Goal: Navigation & Orientation: Find specific page/section

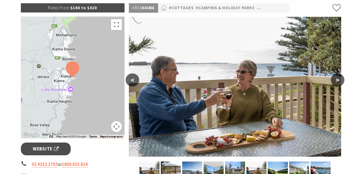
scroll to position [88, 0]
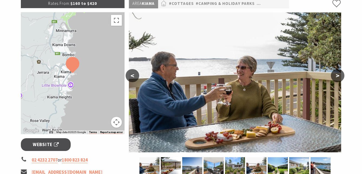
click at [337, 75] on button ">" at bounding box center [337, 75] width 14 height 13
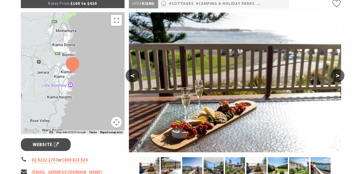
click at [337, 75] on button ">" at bounding box center [337, 75] width 14 height 13
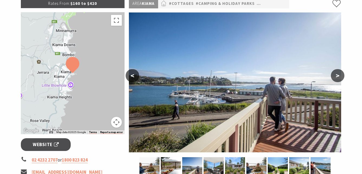
click at [337, 75] on button ">" at bounding box center [337, 75] width 14 height 13
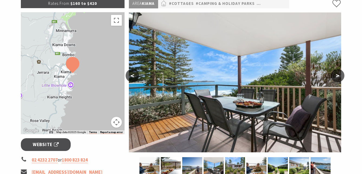
click at [337, 75] on button ">" at bounding box center [337, 75] width 14 height 13
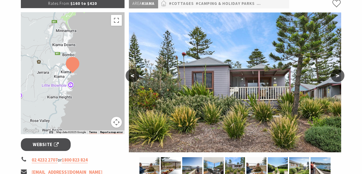
click at [337, 75] on button ">" at bounding box center [337, 75] width 14 height 13
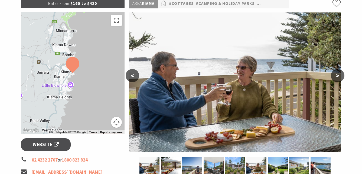
click at [337, 75] on button ">" at bounding box center [337, 75] width 14 height 13
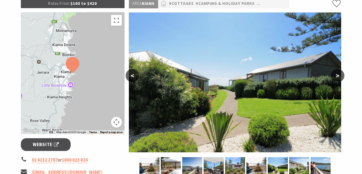
click at [337, 75] on button ">" at bounding box center [337, 75] width 14 height 13
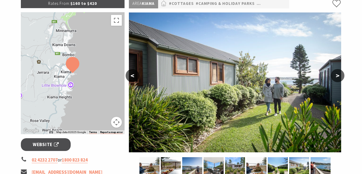
click at [337, 75] on button ">" at bounding box center [337, 75] width 14 height 13
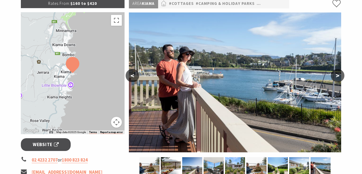
click at [337, 75] on button ">" at bounding box center [337, 75] width 14 height 13
